Goal: Navigation & Orientation: Find specific page/section

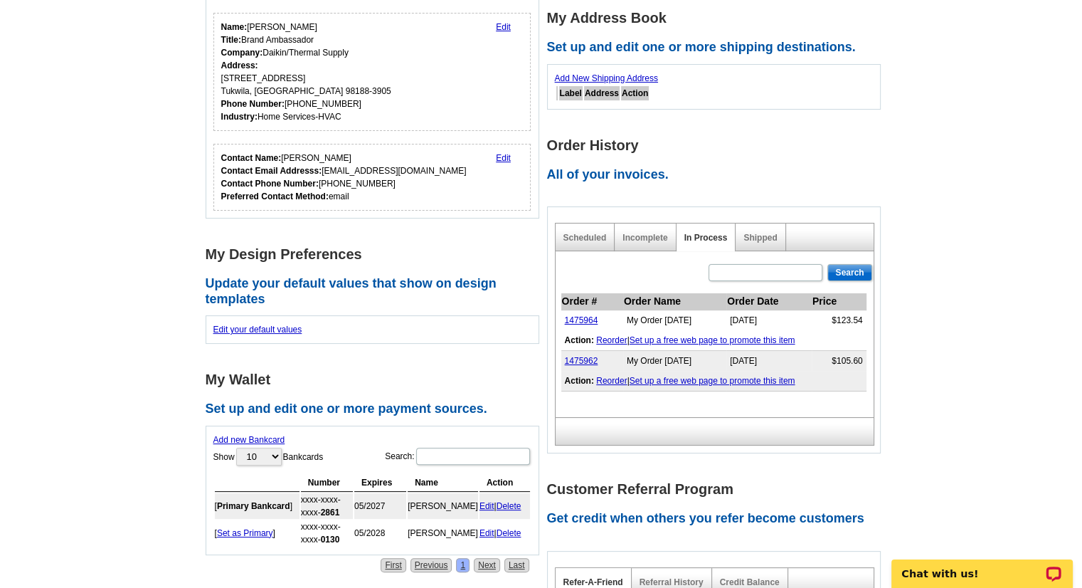
scroll to position [224, 0]
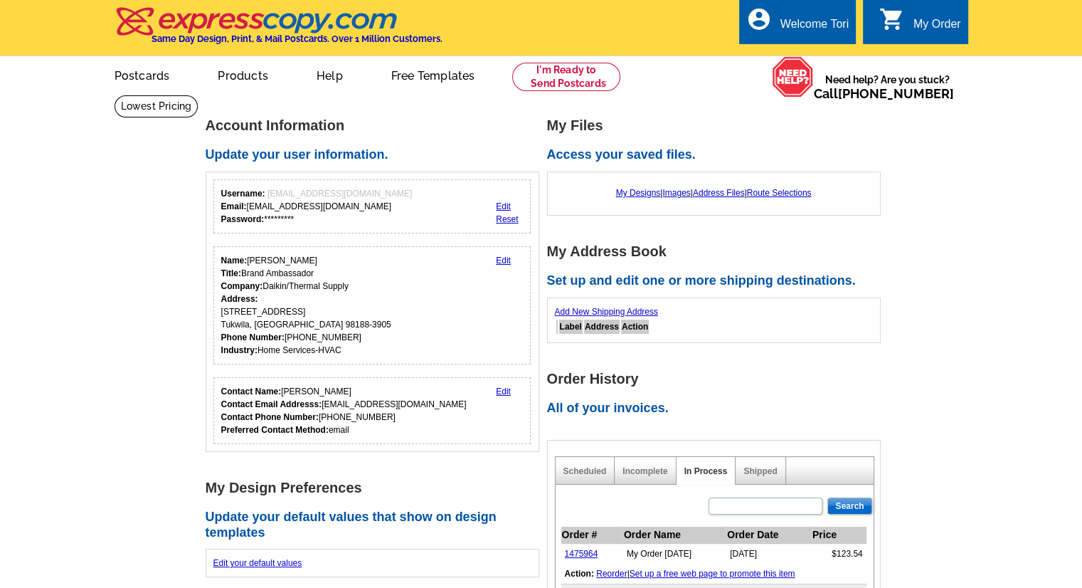
click at [922, 18] on div "My Order" at bounding box center [937, 28] width 48 height 20
